Goal: Entertainment & Leisure: Consume media (video, audio)

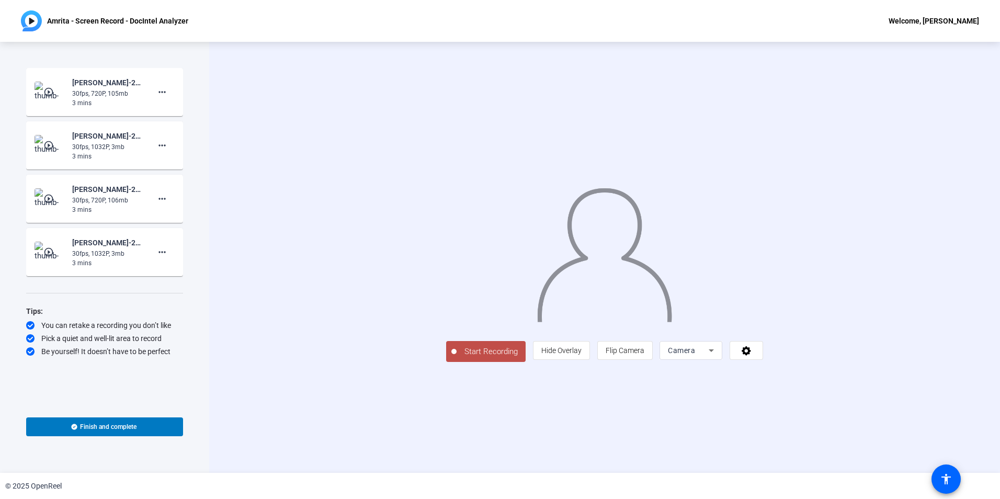
click at [48, 92] on mat-icon "play_circle_outline" at bounding box center [49, 92] width 13 height 10
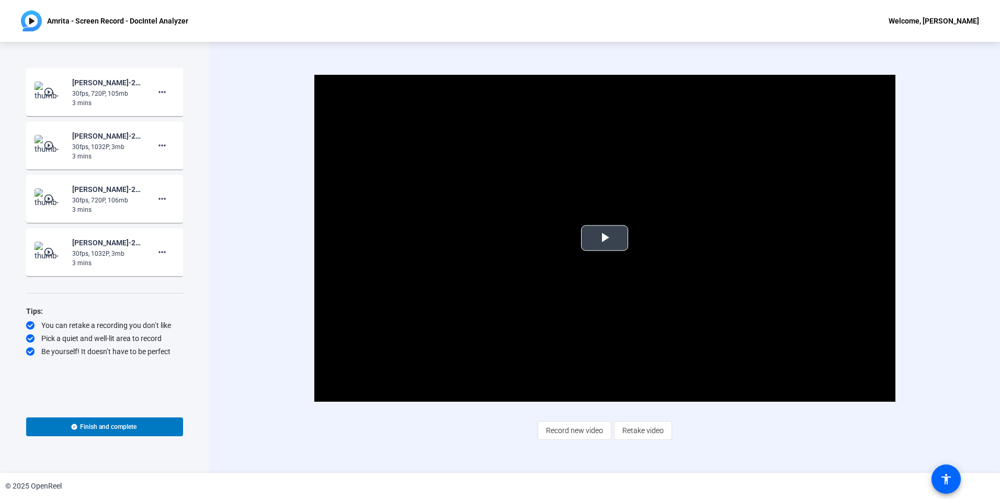
click at [604, 238] on span "Video Player" at bounding box center [604, 238] width 0 height 0
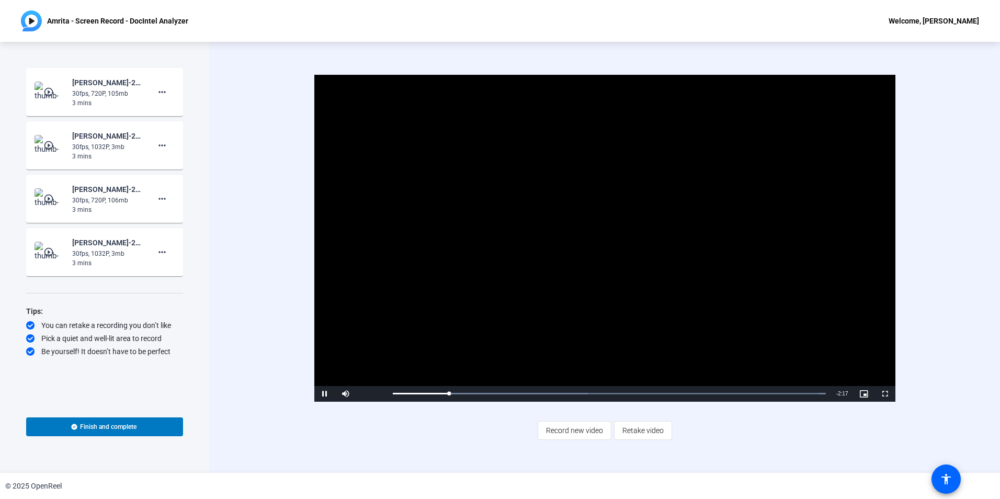
click at [61, 195] on img at bounding box center [50, 198] width 31 height 21
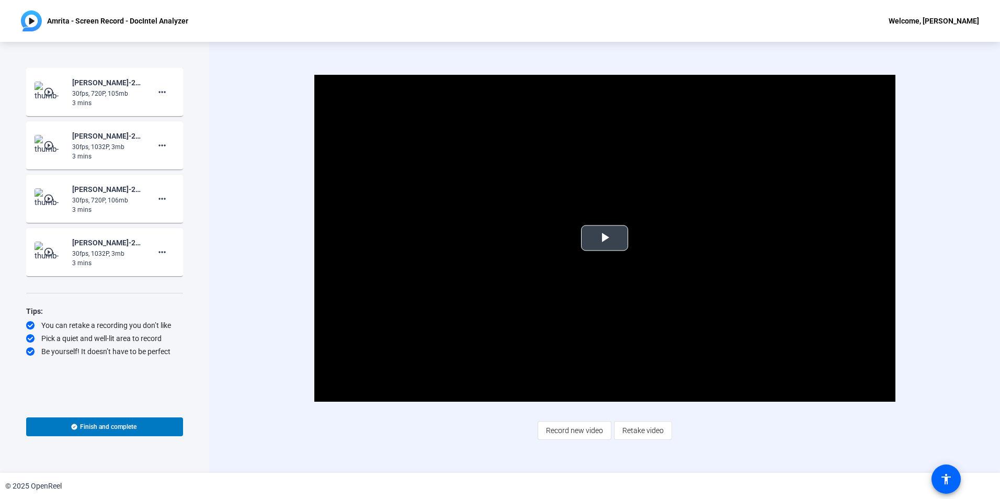
click at [604, 238] on span "Video Player" at bounding box center [604, 238] width 0 height 0
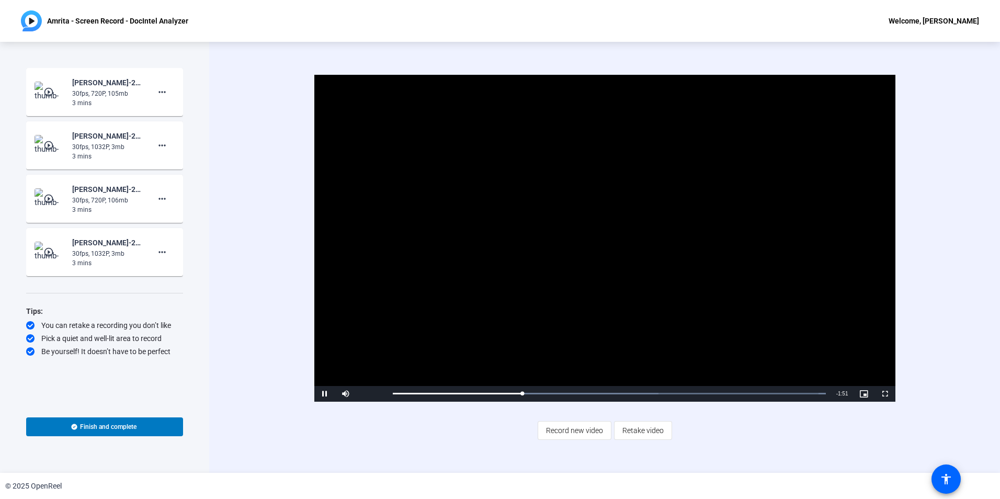
click at [52, 89] on mat-icon "play_circle_outline" at bounding box center [49, 92] width 13 height 10
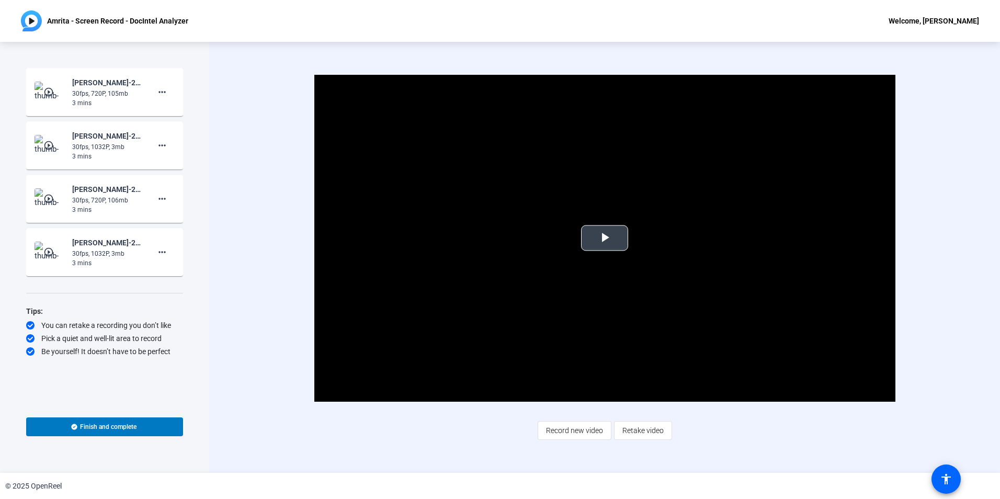
click at [604, 238] on span "Video Player" at bounding box center [604, 238] width 0 height 0
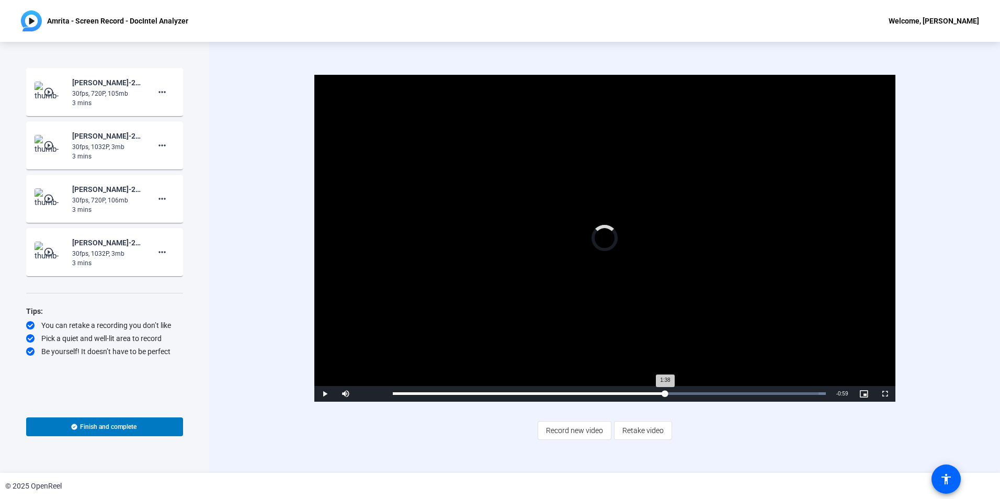
click at [665, 392] on div "Loaded : 100.00% 1:38 1:38" at bounding box center [609, 393] width 433 height 3
click at [735, 393] on div "Loaded : 100.00% 2:04 1:45" at bounding box center [609, 393] width 433 height 3
click at [793, 395] on div "Loaded : 100.00% 2:25 2:11" at bounding box center [609, 393] width 433 height 3
